Goal: Information Seeking & Learning: Check status

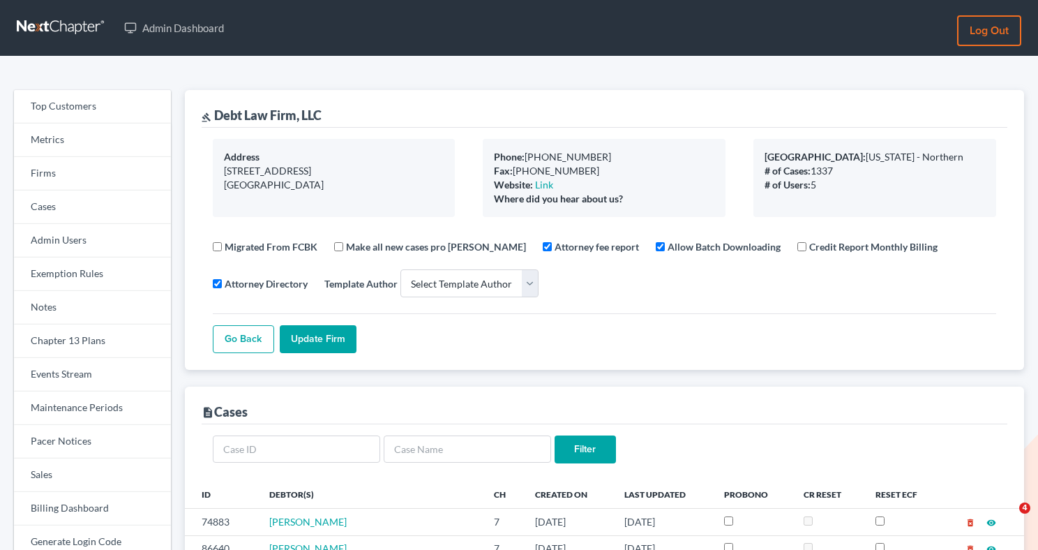
select select
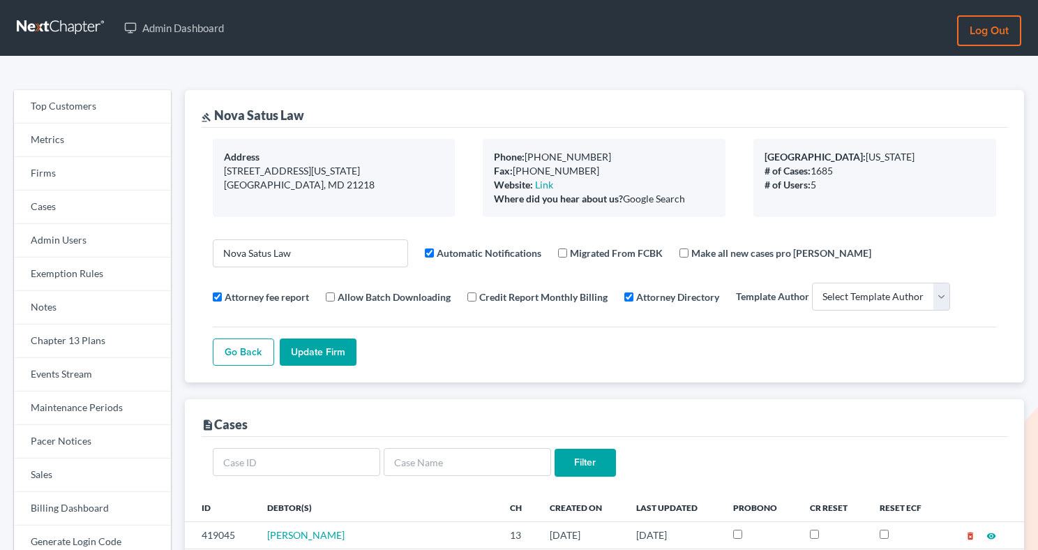
select select
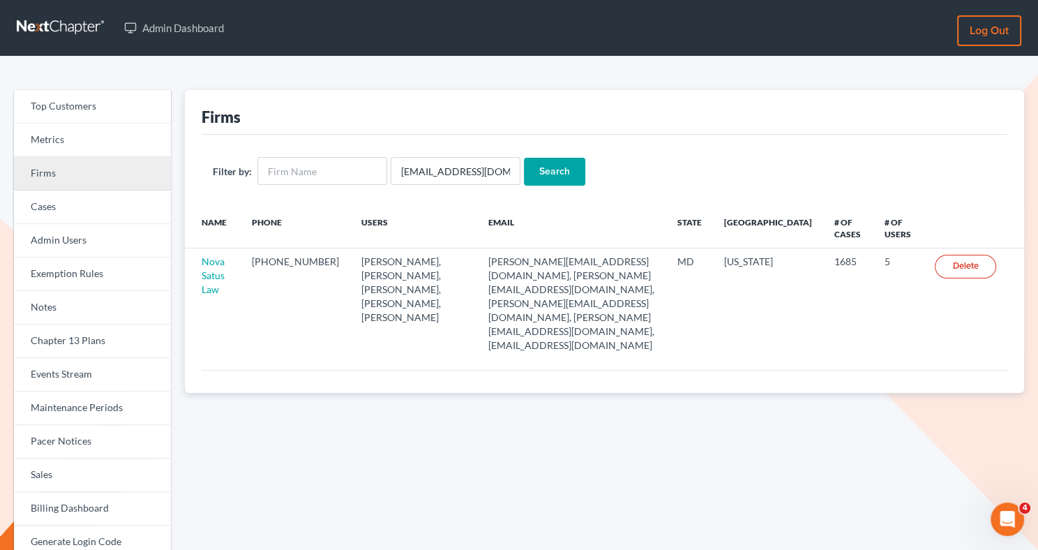
click at [64, 175] on link "Firms" at bounding box center [92, 173] width 157 height 33
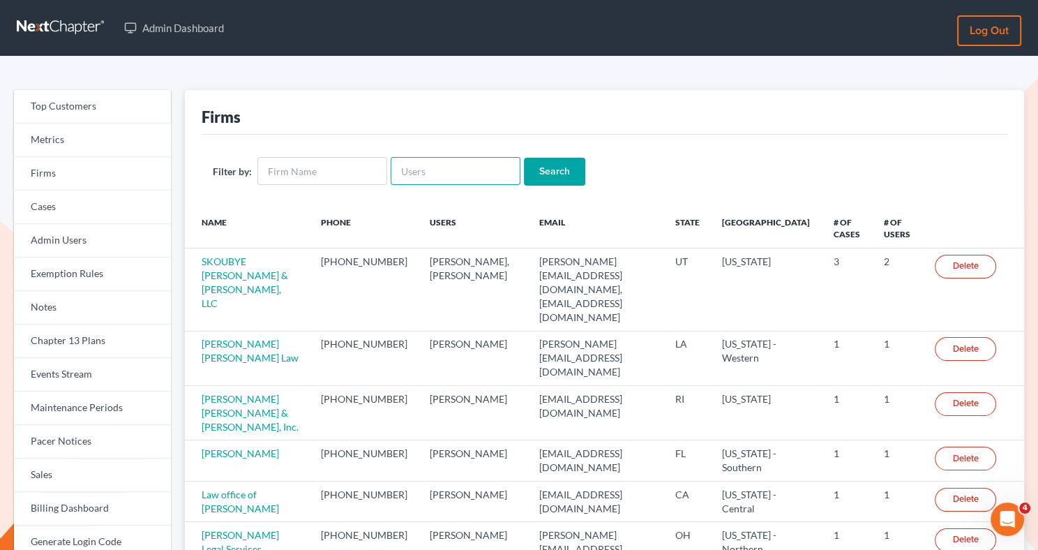
click at [402, 174] on input "text" at bounding box center [456, 171] width 130 height 28
click at [317, 171] on input "text" at bounding box center [322, 171] width 130 height 28
type input "debt"
click at [524, 158] on input "Search" at bounding box center [554, 172] width 61 height 28
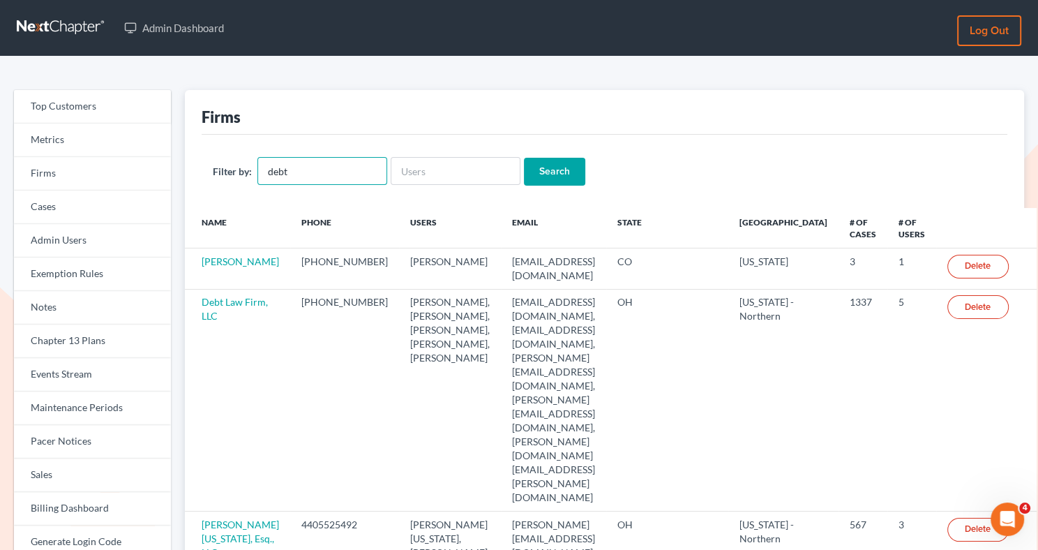
click at [341, 179] on input "debt" at bounding box center [322, 171] width 130 height 28
type input "debt law"
click at [524, 158] on input "Search" at bounding box center [554, 172] width 61 height 28
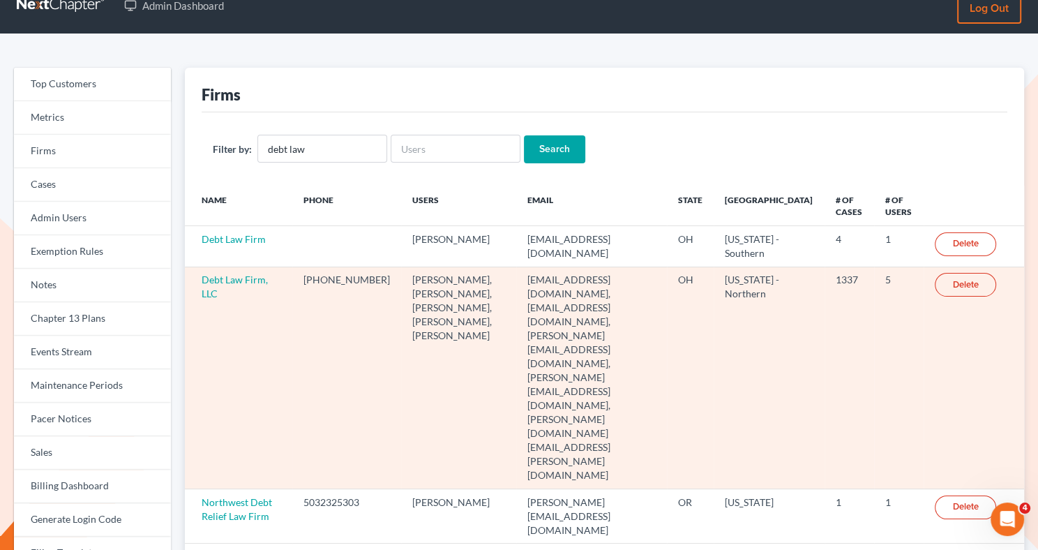
scroll to position [3, 0]
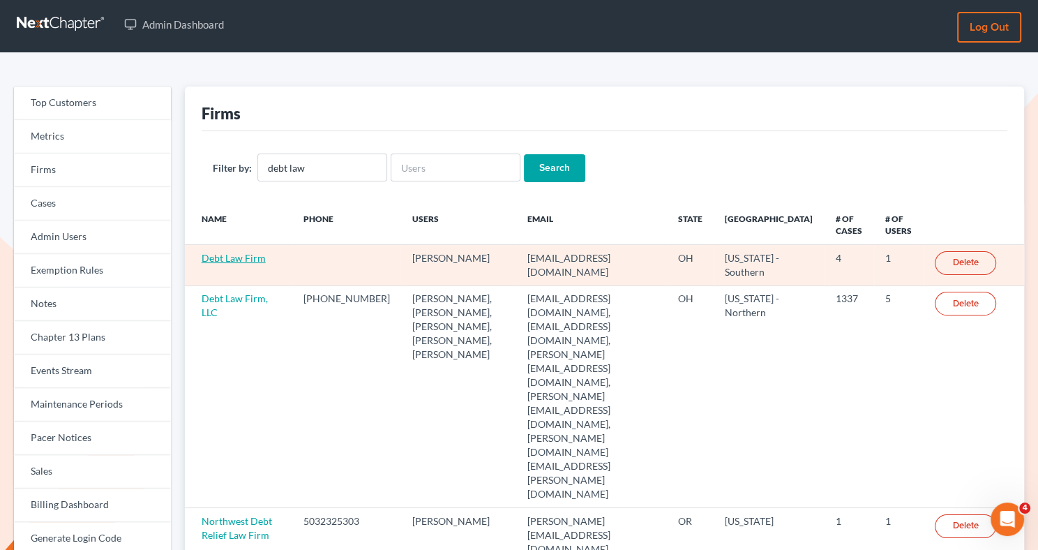
click at [209, 260] on link "Debt Law Firm" at bounding box center [234, 258] width 64 height 12
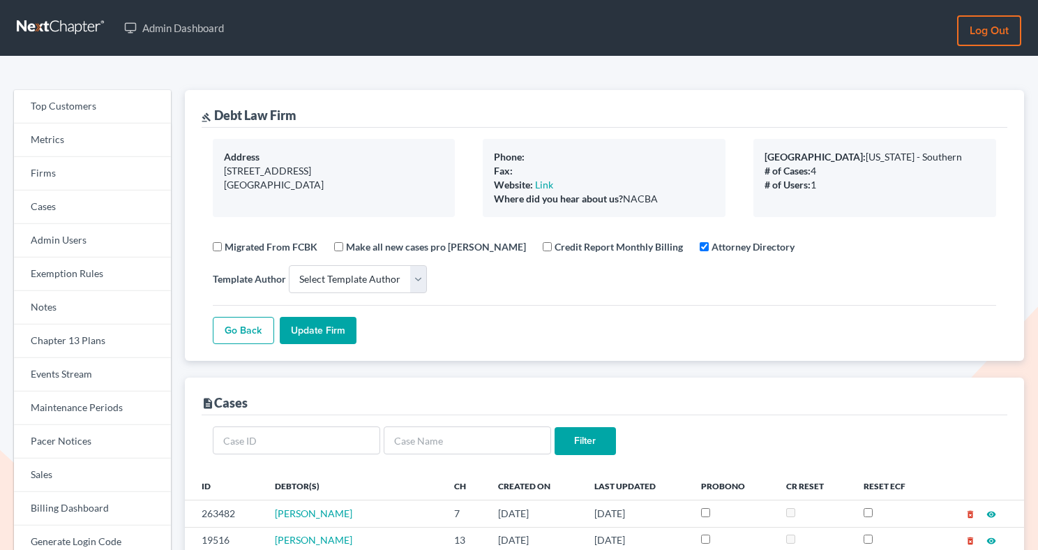
select select
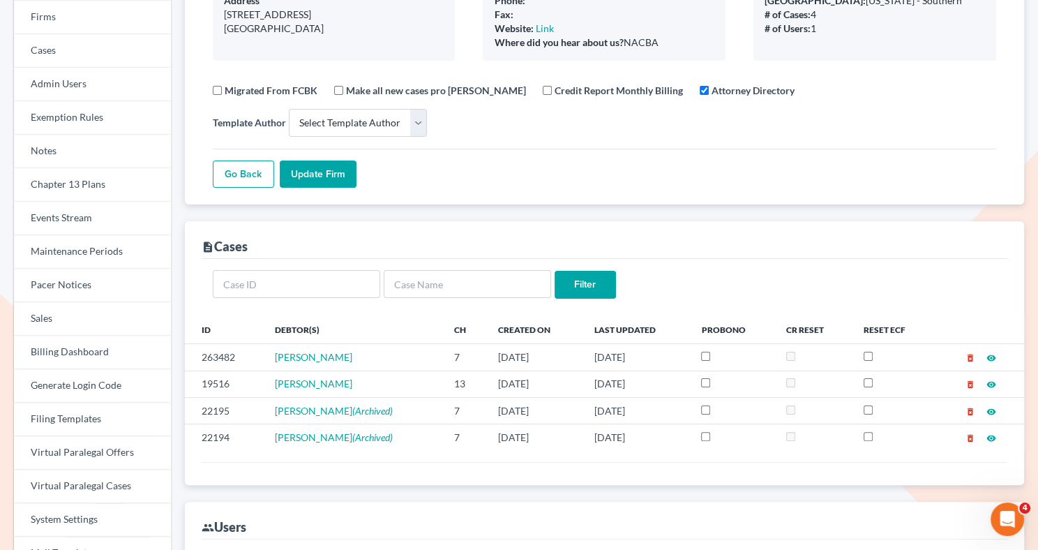
scroll to position [73, 0]
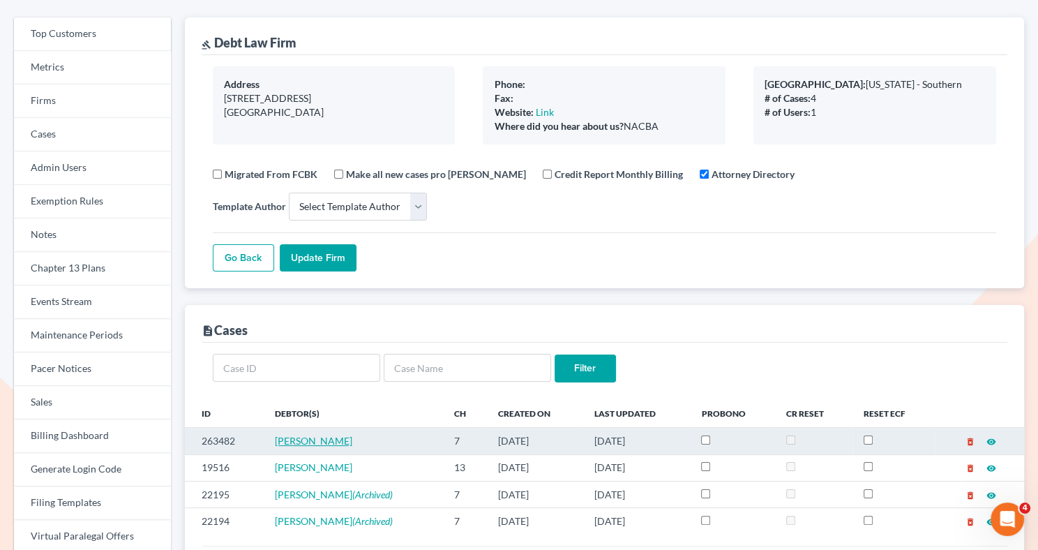
click at [305, 435] on span "[PERSON_NAME]" at bounding box center [313, 441] width 77 height 12
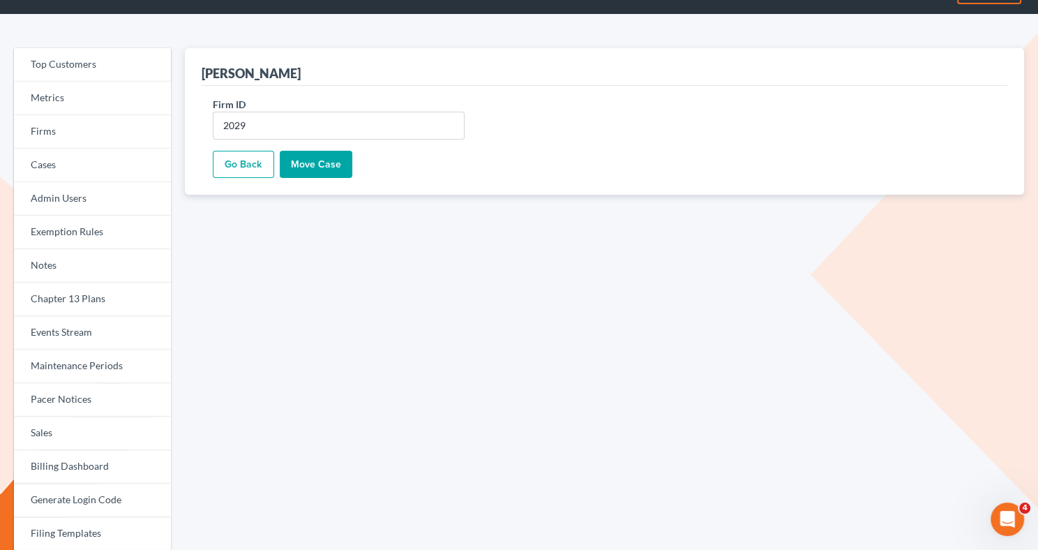
scroll to position [261, 0]
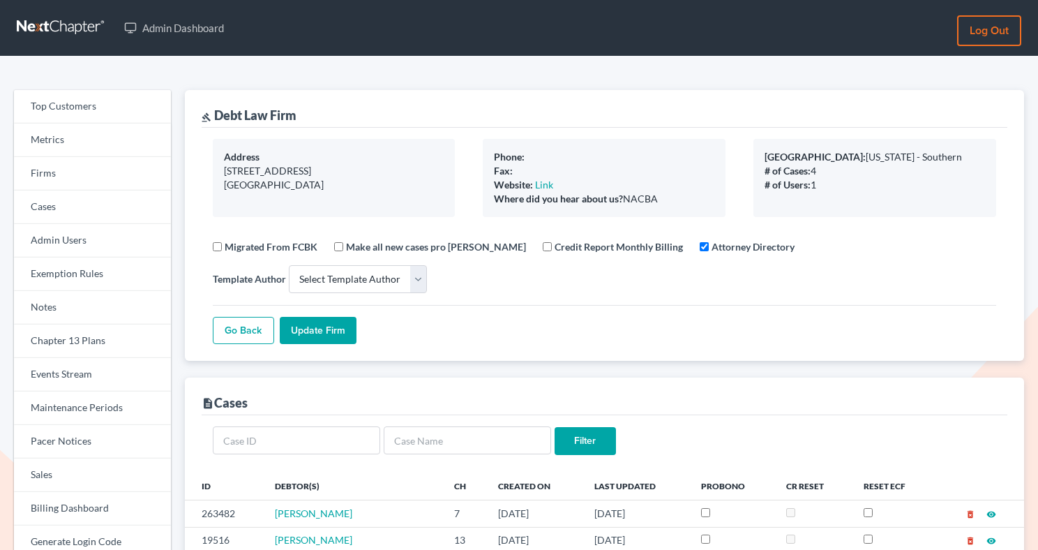
select select
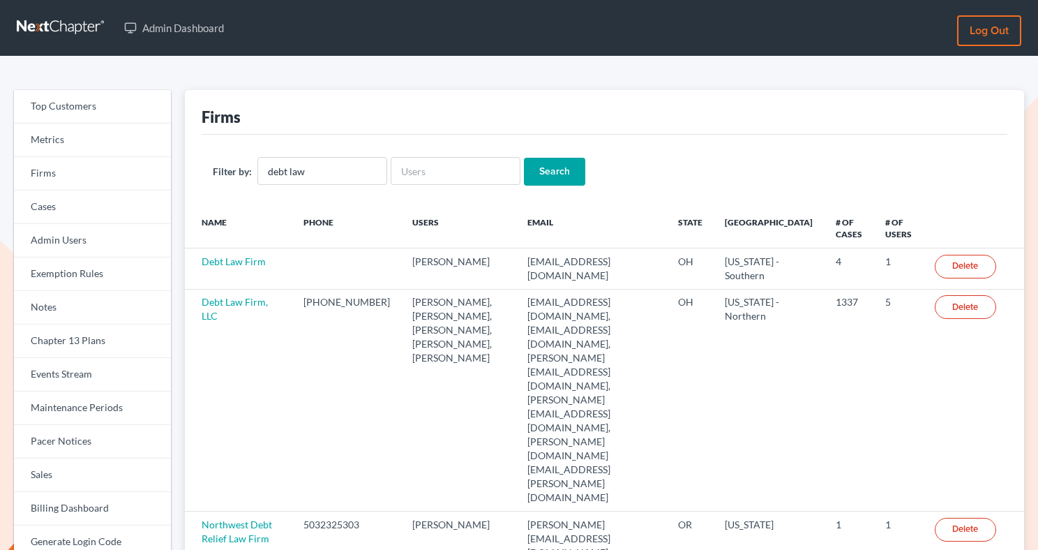
scroll to position [3, 0]
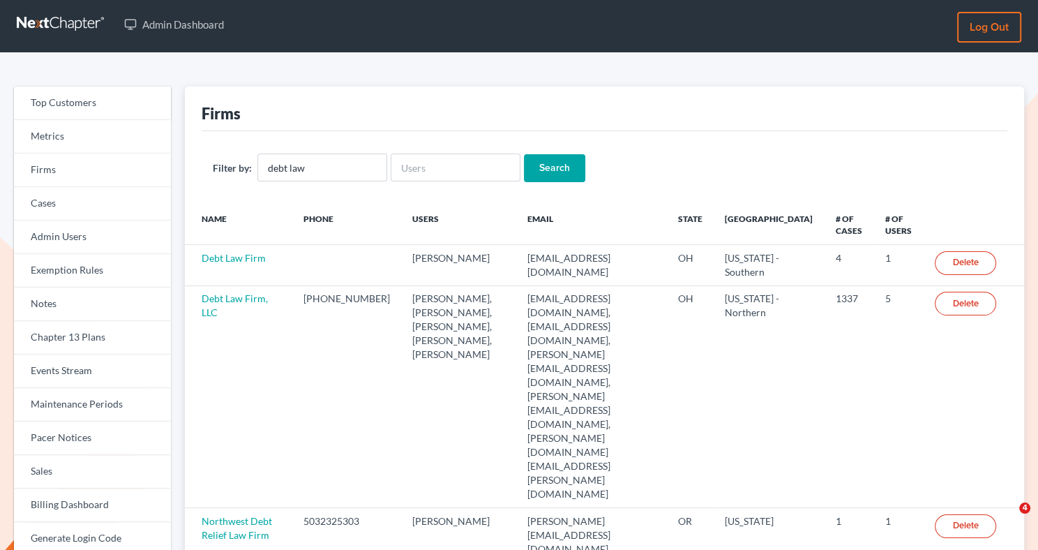
click at [352, 183] on div "Filter by: debt law Search" at bounding box center [605, 167] width 806 height 73
drag, startPoint x: 345, startPoint y: 170, endPoint x: 260, endPoint y: 161, distance: 84.9
click at [260, 161] on input "debt law" at bounding box center [322, 168] width 130 height 28
type input "nextmessage"
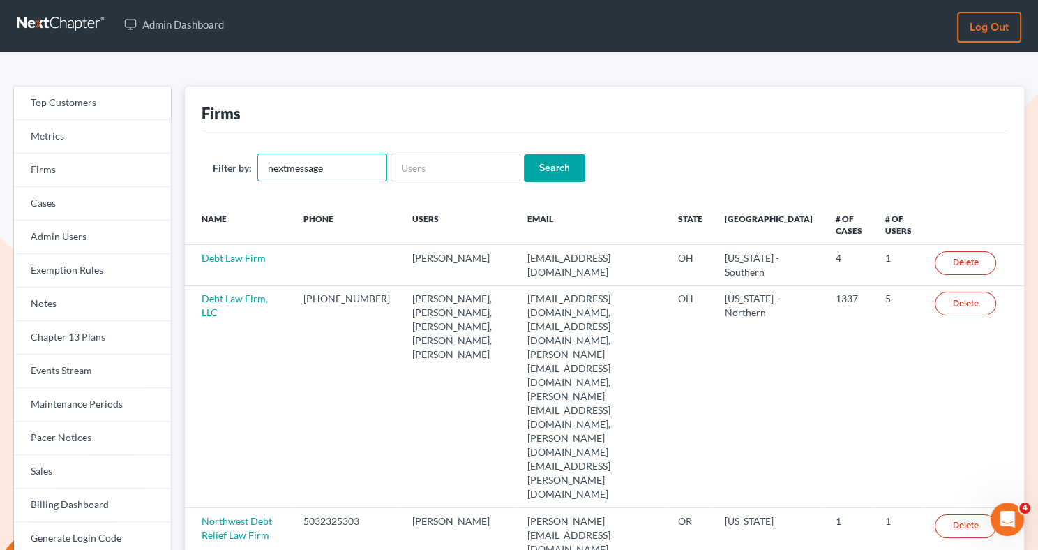
click at [524, 154] on input "Search" at bounding box center [554, 168] width 61 height 28
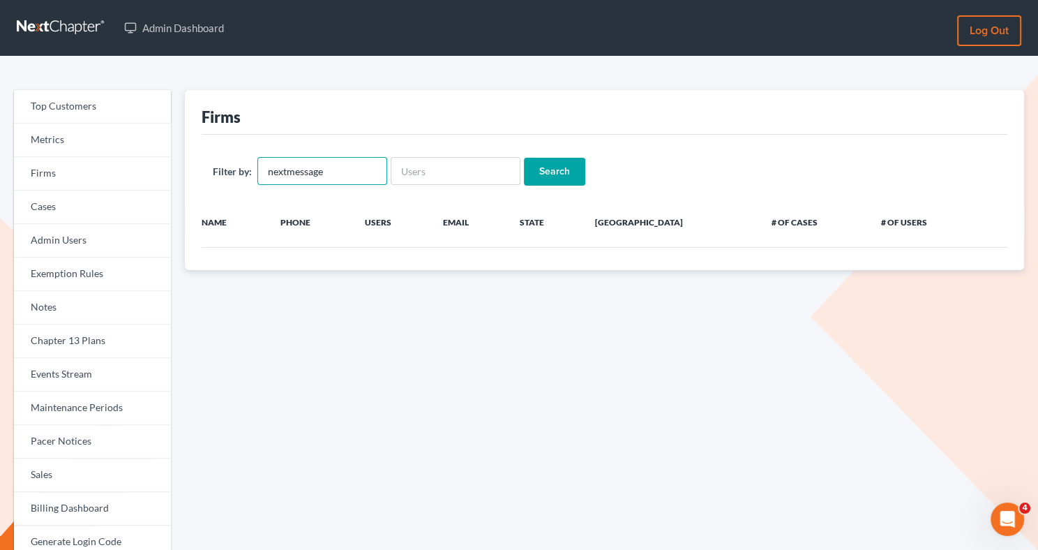
drag, startPoint x: 335, startPoint y: 170, endPoint x: 264, endPoint y: 169, distance: 70.5
click at [264, 169] on input "nextmessage" at bounding box center [322, 171] width 130 height 28
type input "test"
click at [524, 158] on input "Search" at bounding box center [554, 172] width 61 height 28
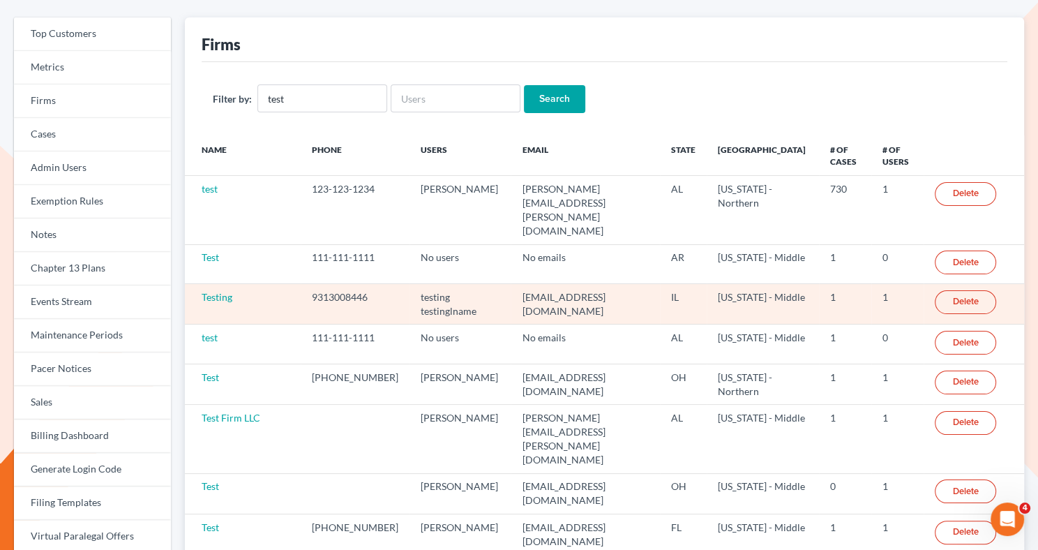
scroll to position [47, 0]
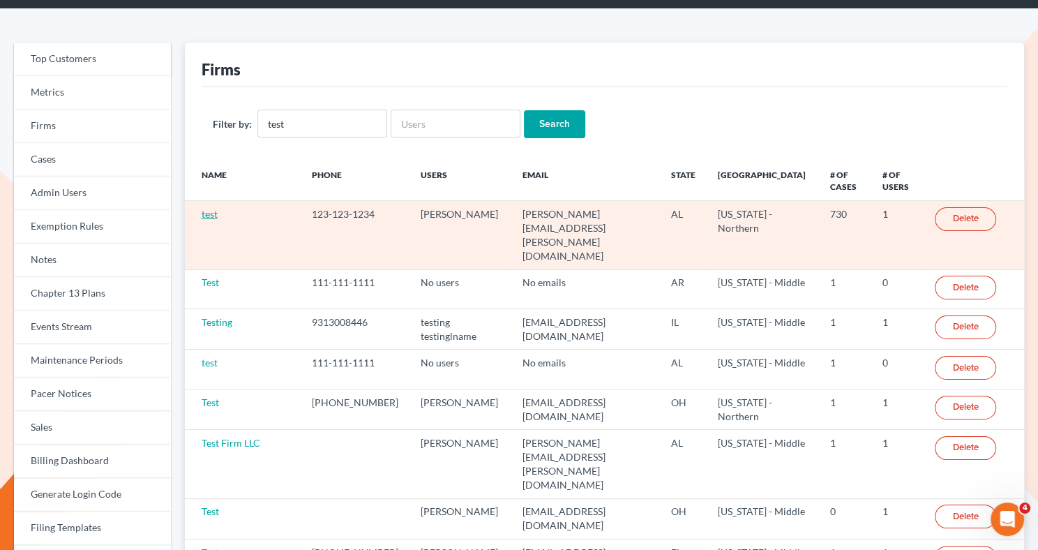
click at [209, 213] on link "test" at bounding box center [210, 214] width 16 height 12
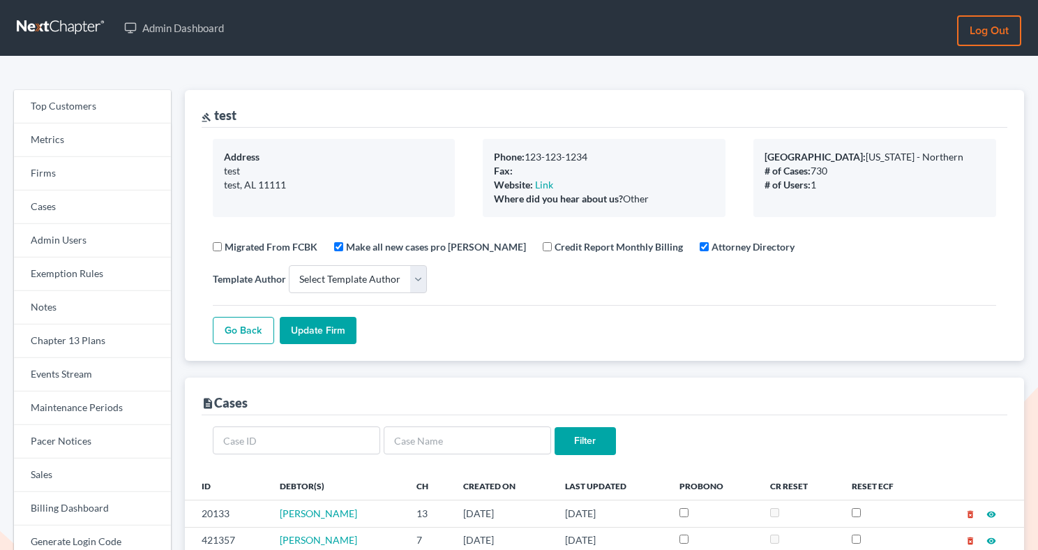
select select
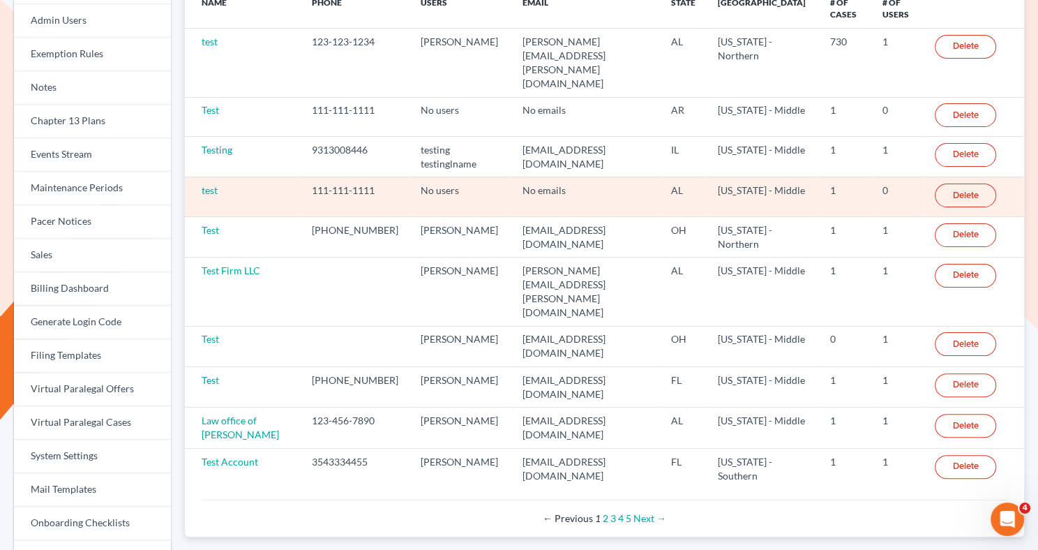
scroll to position [221, 0]
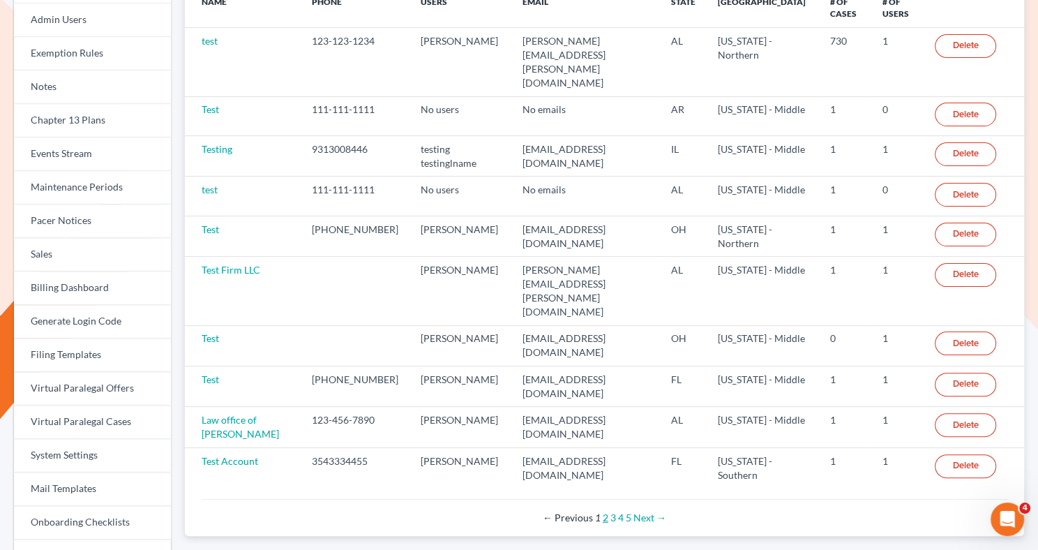
click at [605, 511] on link "2" at bounding box center [606, 517] width 6 height 12
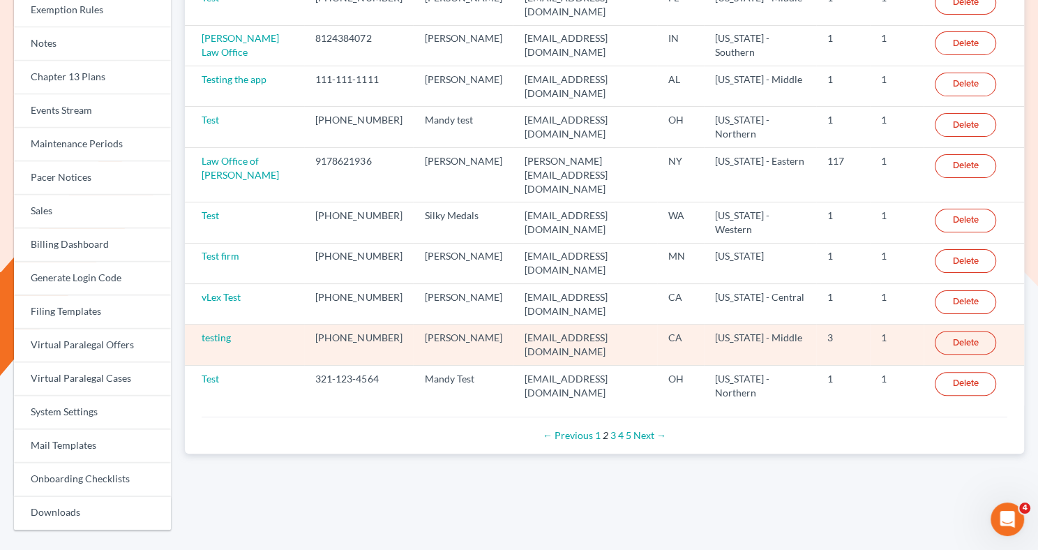
scroll to position [272, 0]
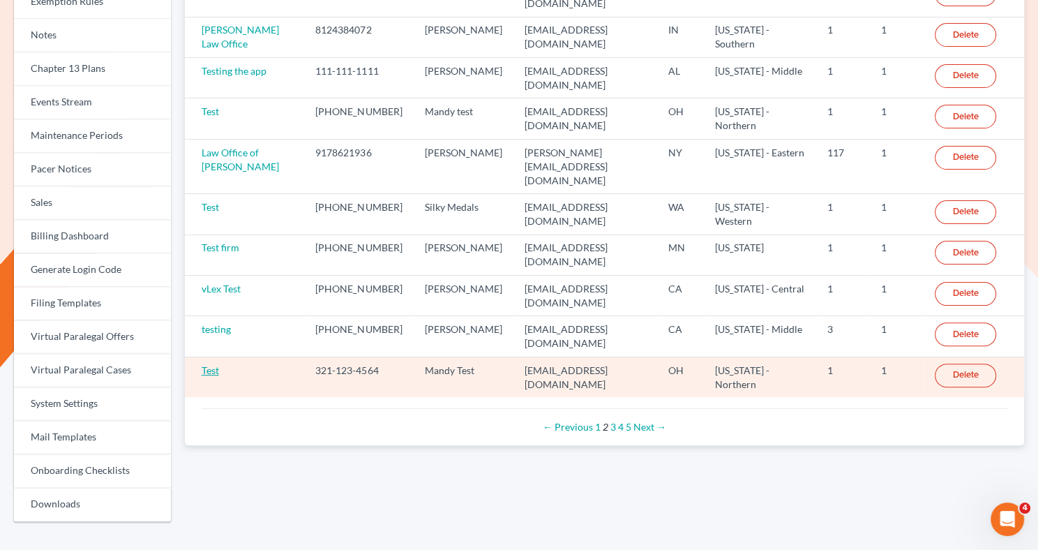
click at [214, 364] on link "Test" at bounding box center [210, 370] width 17 height 12
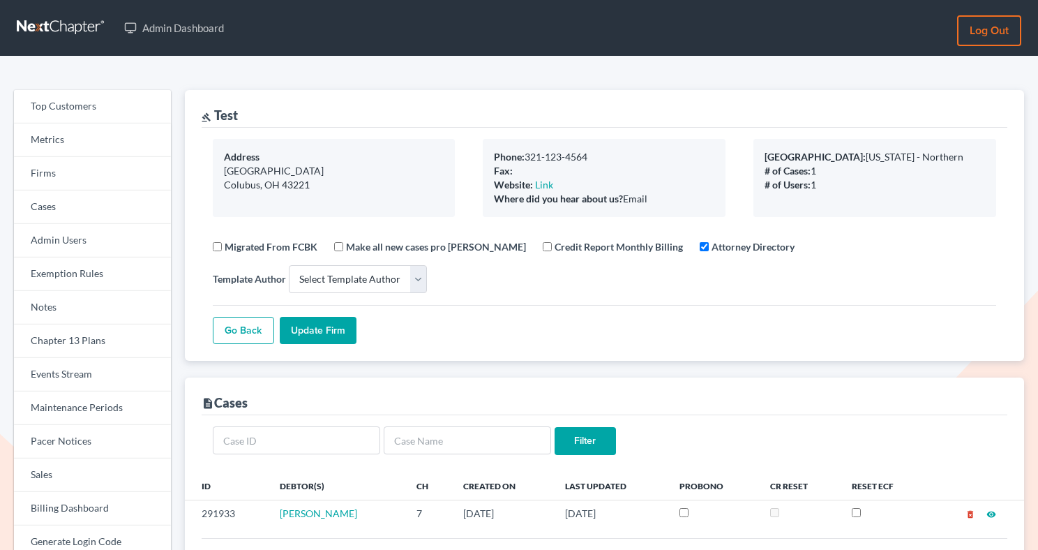
select select
click at [67, 178] on link "Firms" at bounding box center [92, 173] width 157 height 33
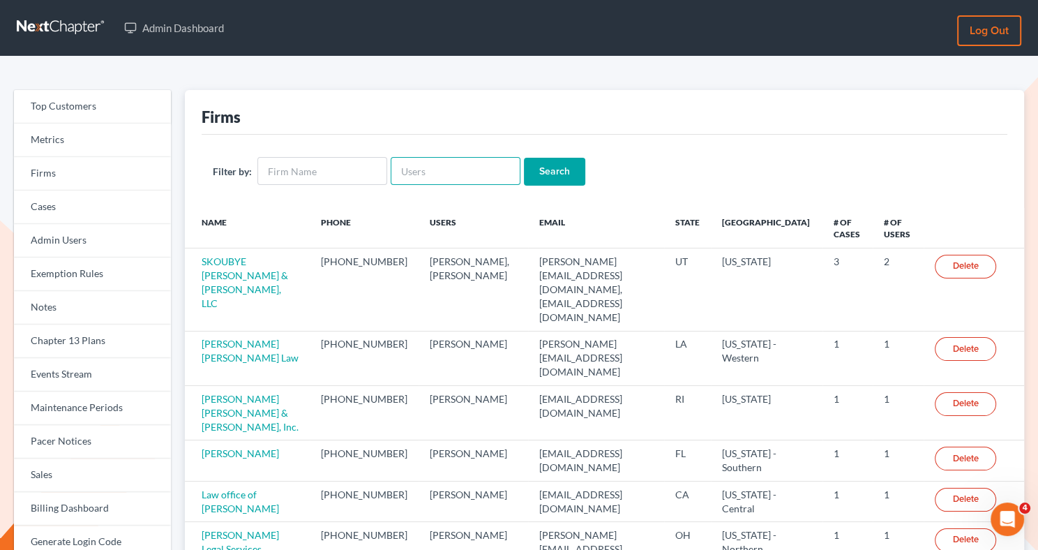
click at [438, 180] on input "text" at bounding box center [456, 171] width 130 height 28
type input "inland"
click at [548, 182] on input "Search" at bounding box center [554, 172] width 61 height 28
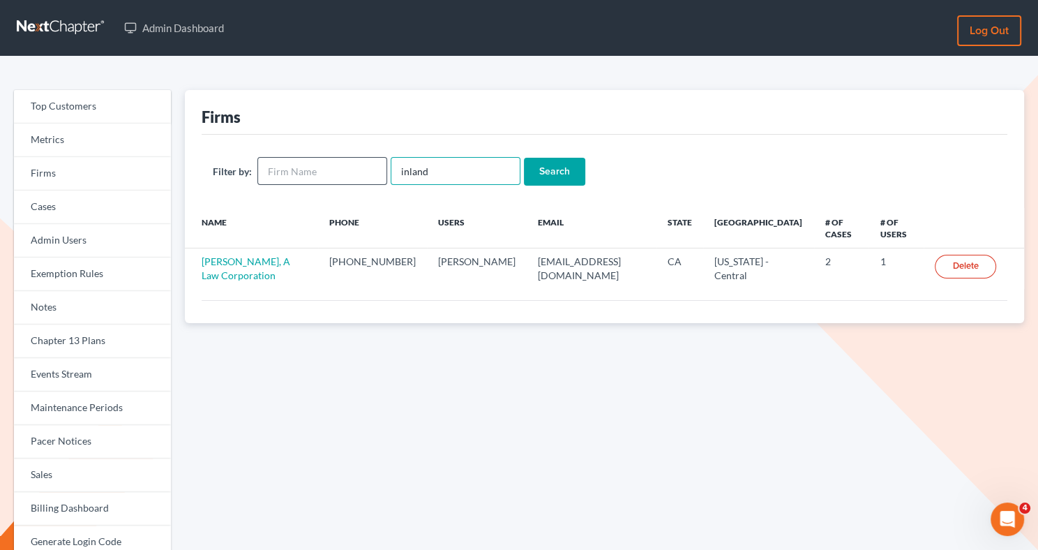
drag, startPoint x: 456, startPoint y: 172, endPoint x: 380, endPoint y: 170, distance: 76.1
click at [380, 170] on form "Filter by: inland Search" at bounding box center [605, 171] width 784 height 29
click at [351, 179] on input "text" at bounding box center [322, 171] width 130 height 28
type input "inland"
click at [524, 158] on input "Search" at bounding box center [554, 172] width 61 height 28
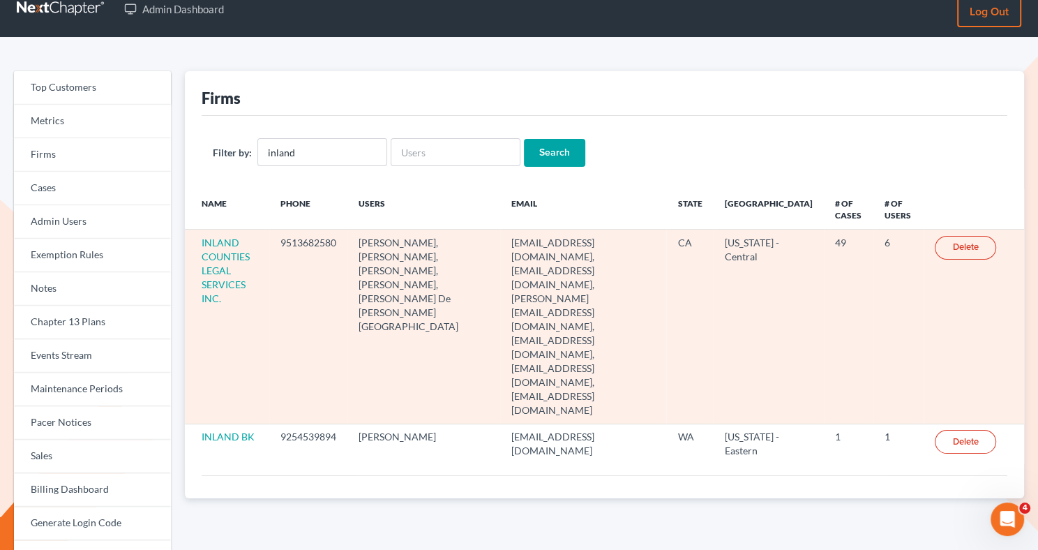
click at [239, 265] on td "INLAND COUNTIES LEGAL SERVICES INC." at bounding box center [227, 327] width 84 height 194
click at [232, 253] on link "INLAND COUNTIES LEGAL SERVICES INC." at bounding box center [226, 271] width 48 height 68
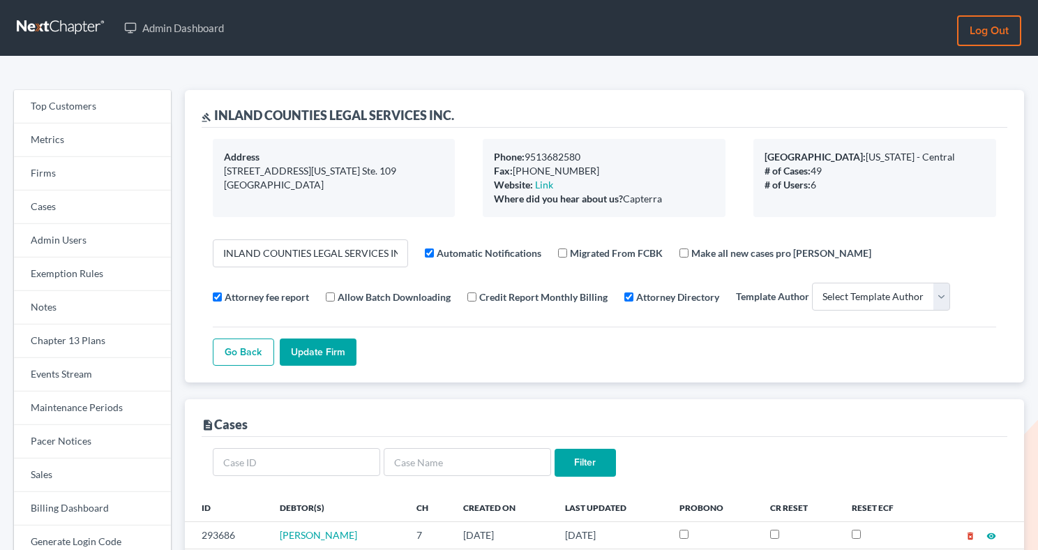
select select
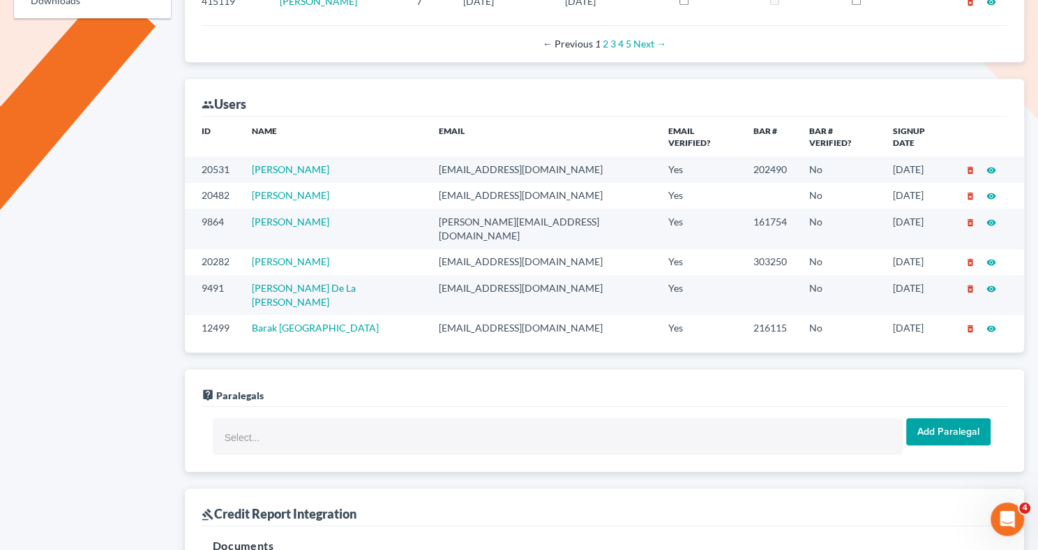
scroll to position [818, 0]
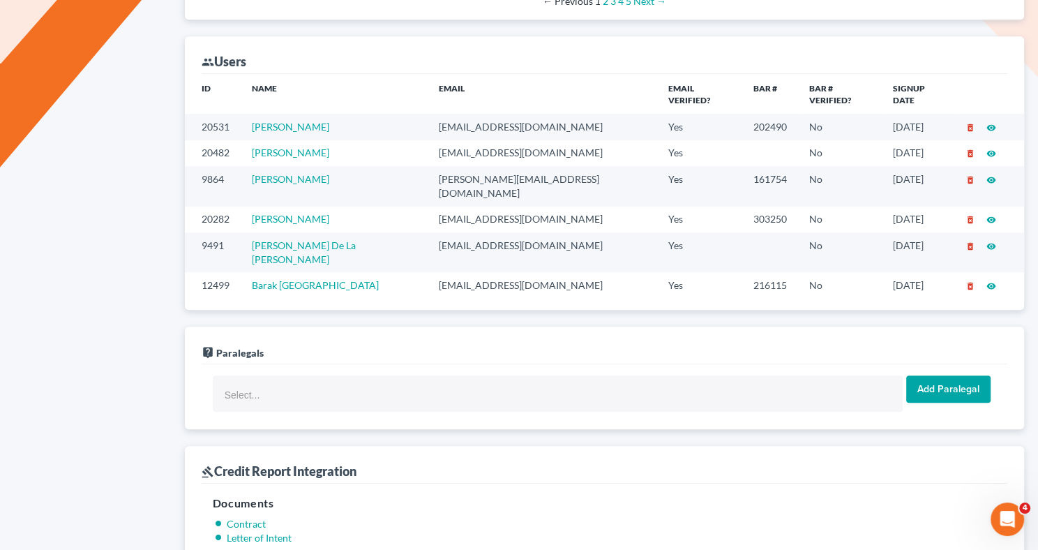
drag, startPoint x: 474, startPoint y: 187, endPoint x: 369, endPoint y: 187, distance: 104.7
click at [369, 207] on tr "20282 [PERSON_NAME] [EMAIL_ADDRESS][DOMAIN_NAME] Yes 303250 No [DATE] delete_fo…" at bounding box center [604, 220] width 839 height 26
copy tr "[EMAIL_ADDRESS][DOMAIN_NAME]"
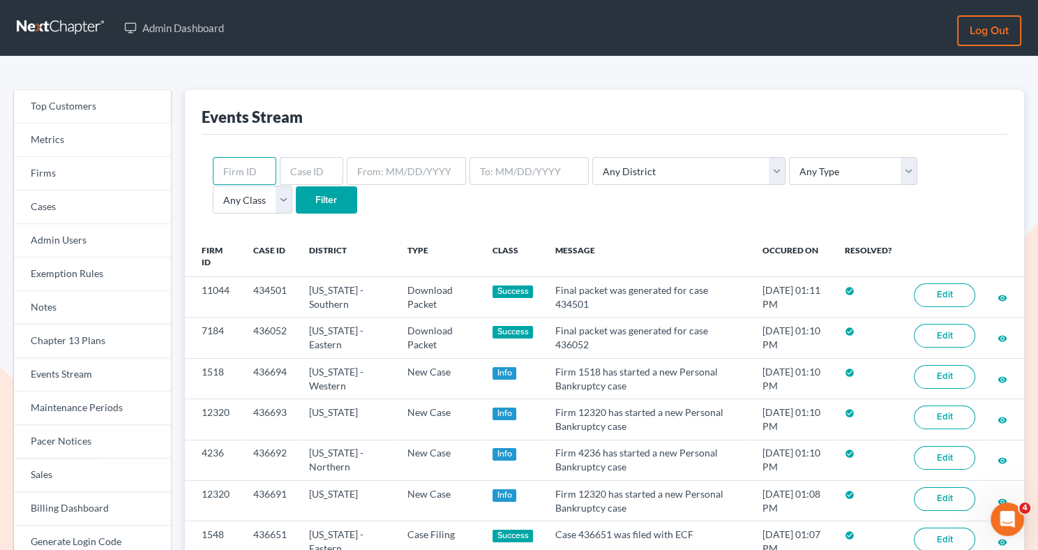
click at [247, 172] on input "text" at bounding box center [244, 171] width 63 height 28
paste input "6294"
type input "6294"
click at [296, 207] on input "Filter" at bounding box center [326, 200] width 61 height 28
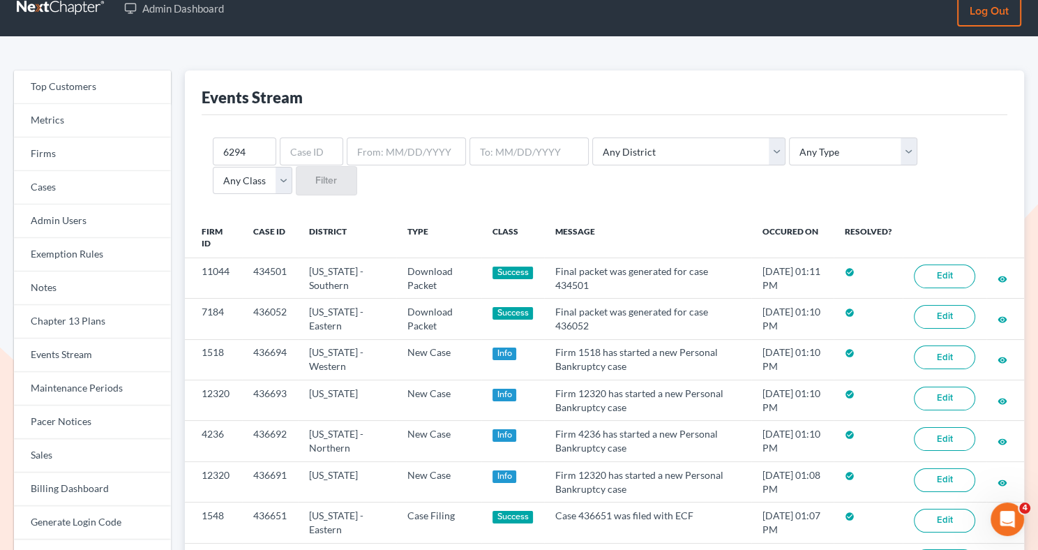
scroll to position [21, 0]
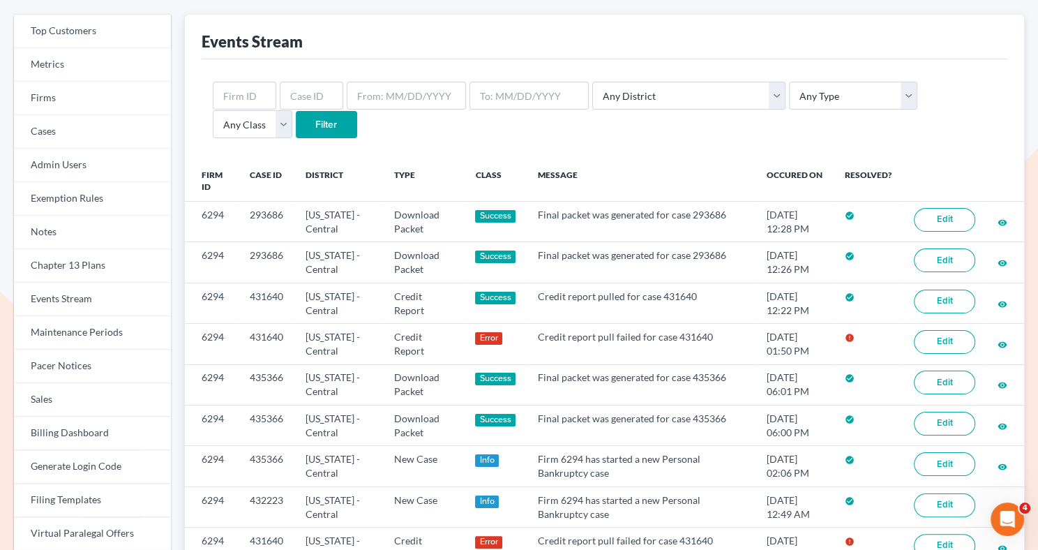
scroll to position [80, 0]
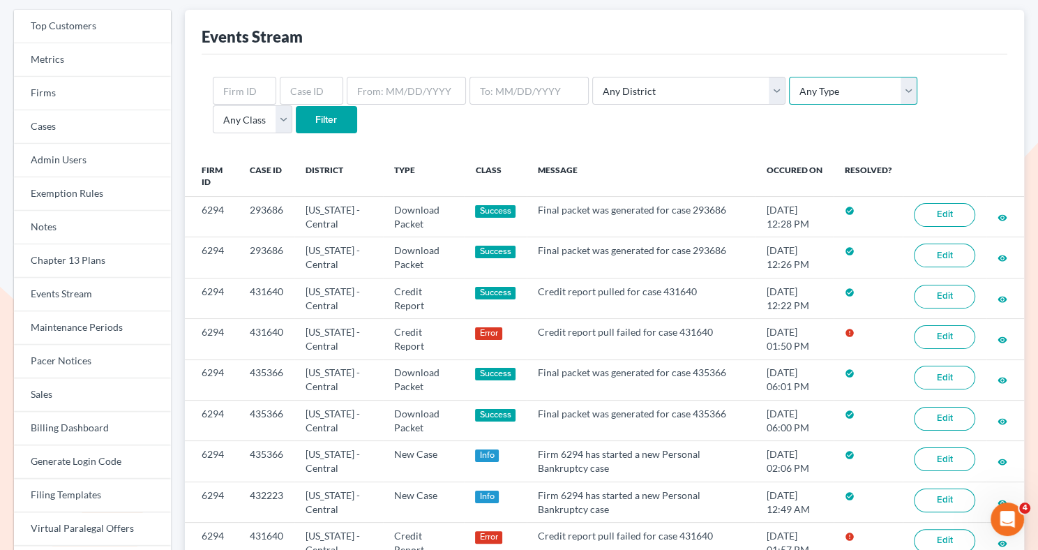
click at [806, 89] on select "Any Type Case Applied To Plan Case Archive Case Duplicate Case Filing Chapter 1…" at bounding box center [853, 91] width 128 height 28
select select "credit_report"
click at [789, 77] on select "Any Type Case Applied To Plan Case Archive Case Duplicate Case Filing Chapter 1…" at bounding box center [853, 91] width 128 height 28
click at [254, 95] on input "text" at bounding box center [244, 91] width 63 height 28
paste input "6294"
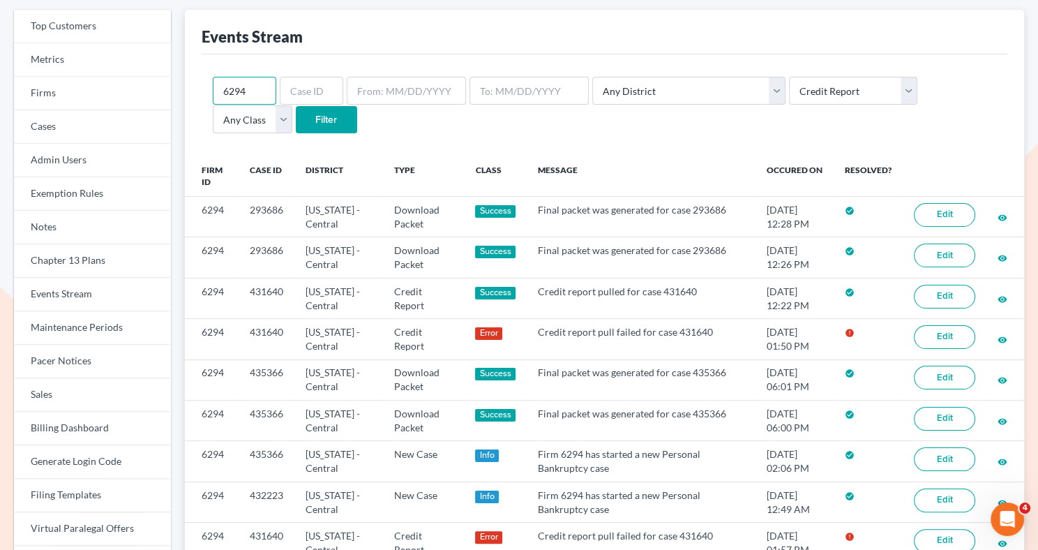
type input "6294"
click at [296, 124] on input "Filter" at bounding box center [326, 120] width 61 height 28
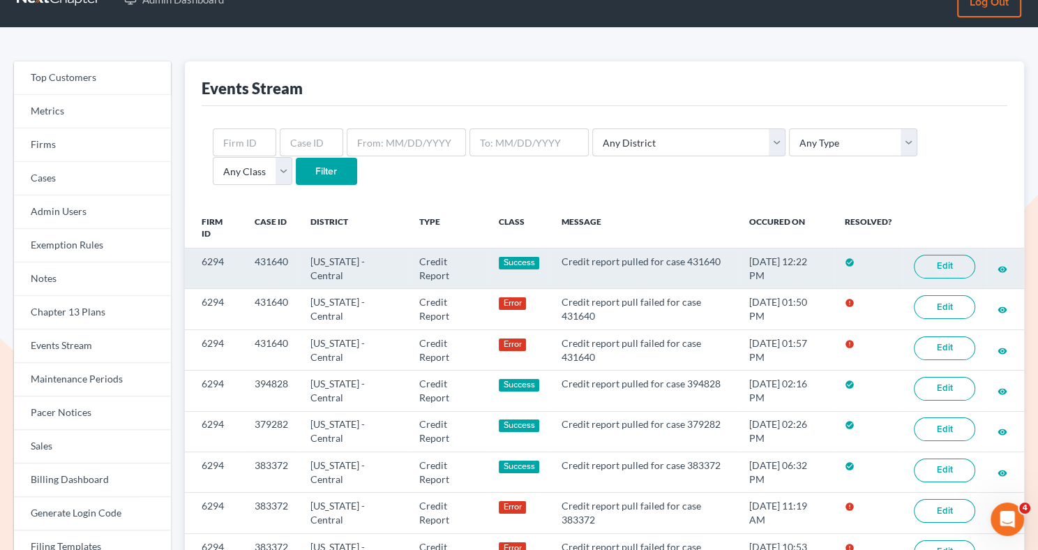
scroll to position [31, 0]
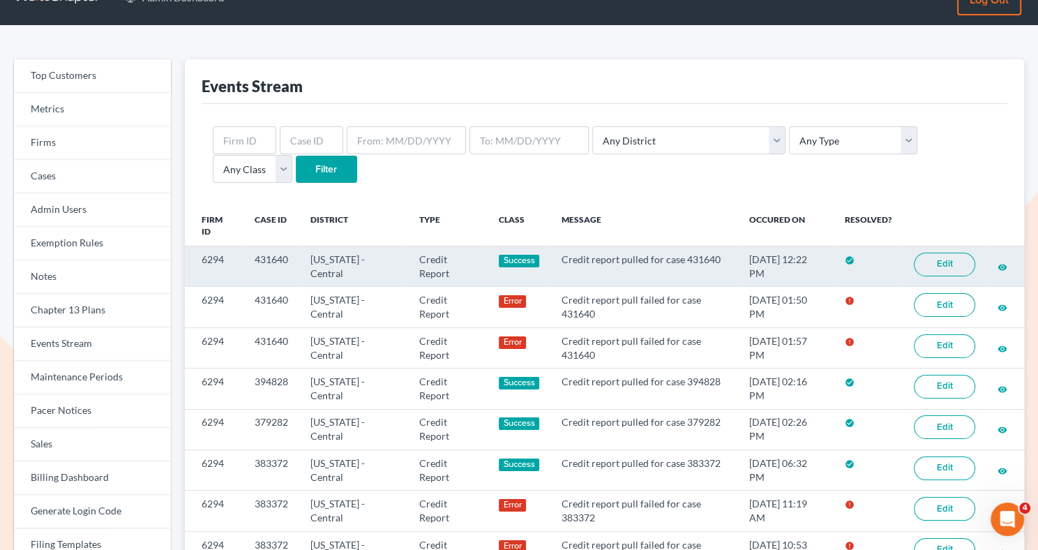
click at [940, 262] on link "Edit" at bounding box center [944, 265] width 61 height 24
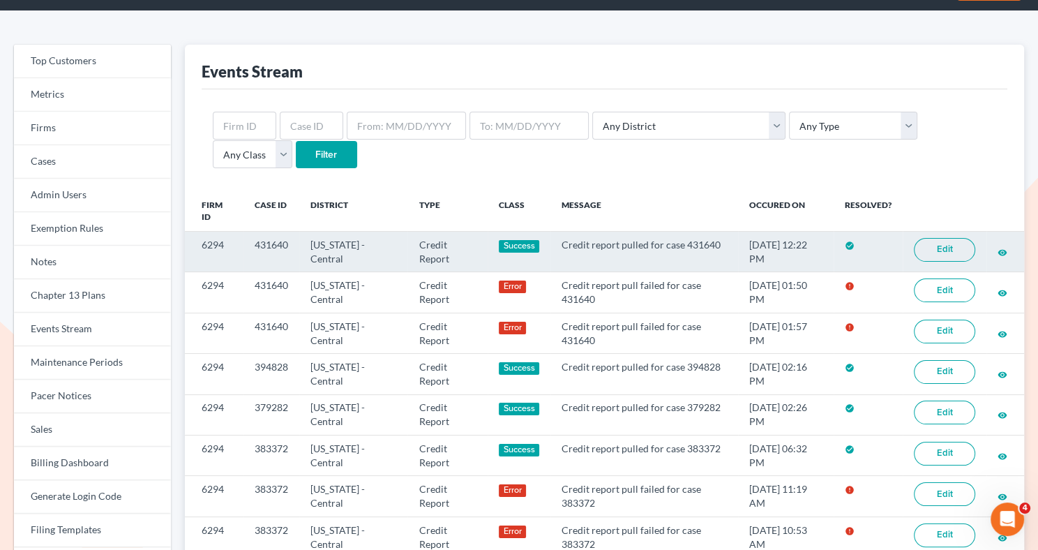
scroll to position [47, 0]
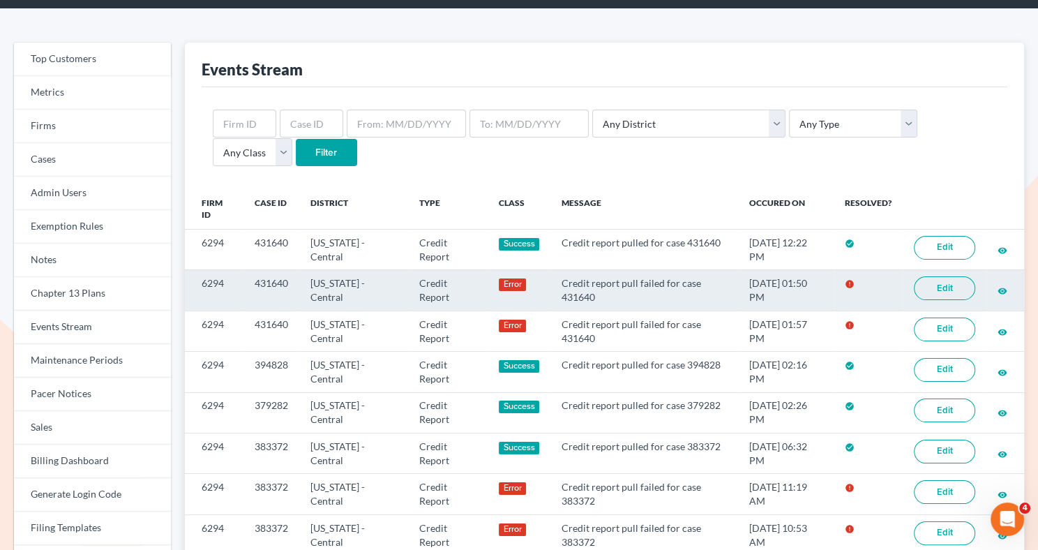
click at [926, 289] on link "Edit" at bounding box center [944, 288] width 61 height 24
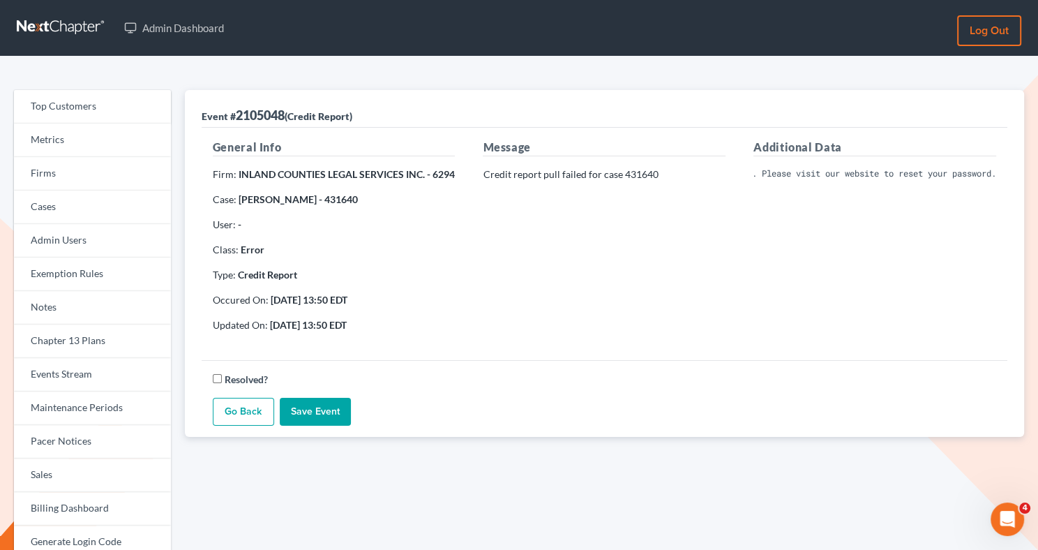
scroll to position [0, 295]
click at [839, 255] on div "Additional Data Invalid Client Account Identifier; Operator is inactive. Please…" at bounding box center [875, 241] width 271 height 204
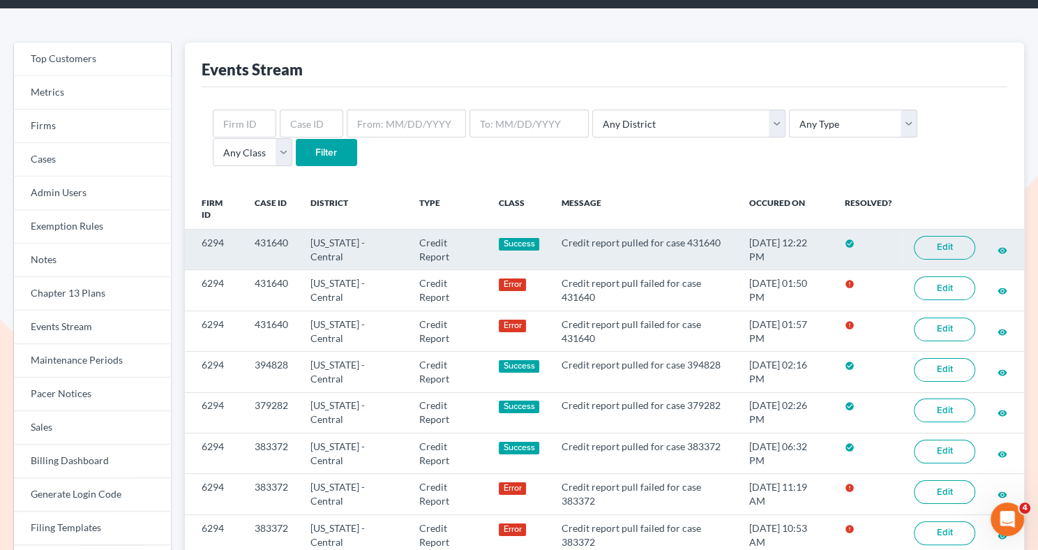
click at [929, 250] on link "Edit" at bounding box center [944, 248] width 61 height 24
drag, startPoint x: 218, startPoint y: 237, endPoint x: 187, endPoint y: 232, distance: 31.0
click at [187, 232] on td "6294" at bounding box center [214, 250] width 59 height 40
copy td "6294"
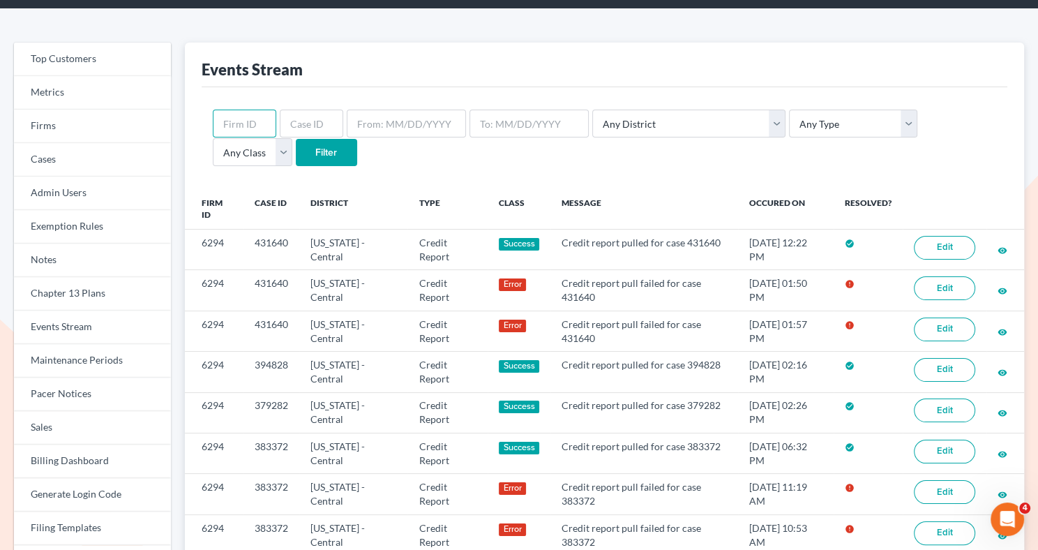
click at [253, 126] on input "text" at bounding box center [244, 124] width 63 height 28
paste input "6294"
type input "6294"
click at [296, 156] on input "Filter" at bounding box center [326, 153] width 61 height 28
